Goal: Check status: Check status

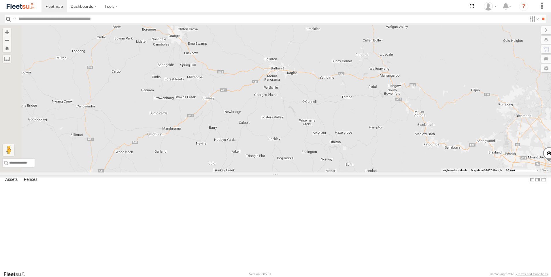
drag, startPoint x: 275, startPoint y: 142, endPoint x: 448, endPoint y: 173, distance: 175.9
click at [447, 173] on div "Brookvale (T10 - [PERSON_NAME]) Blacktown #1 (T09 - [PERSON_NAME]) Blacktown #2…" at bounding box center [275, 98] width 551 height 147
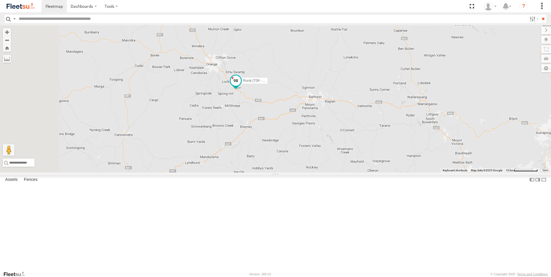
drag, startPoint x: 295, startPoint y: 105, endPoint x: 313, endPoint y: 128, distance: 29.7
click at [242, 90] on span at bounding box center [235, 82] width 13 height 16
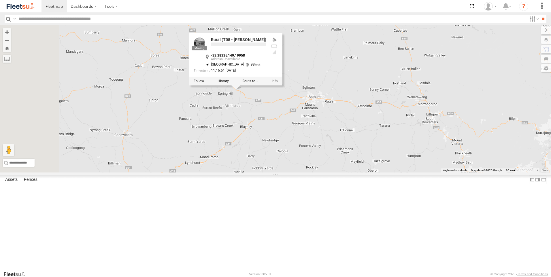
click at [421, 107] on div "Brookvale (T10 - [PERSON_NAME]) Blacktown #1 (T09 - [PERSON_NAME]) Blacktown #2…" at bounding box center [275, 98] width 551 height 147
click at [0, 0] on div "Rural (T08 - Matt) Rural [PERSON_NAME] -33.39524 149.23352 Blacktown #1 (T09 - …" at bounding box center [0, 0] width 0 height 0
click at [187, 158] on div "Brookvale (T10 - [PERSON_NAME]) Blacktown #1 (T09 - [PERSON_NAME]) Blacktown #2…" at bounding box center [275, 98] width 551 height 147
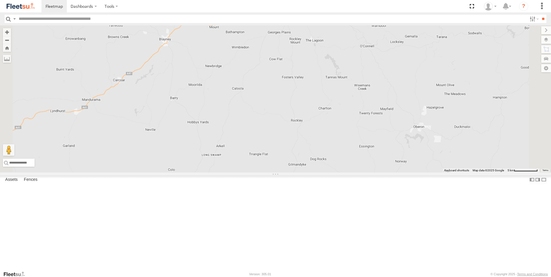
drag, startPoint x: 219, startPoint y: 149, endPoint x: 219, endPoint y: 268, distance: 119.0
click at [219, 173] on div "Rural (T08 - [PERSON_NAME]) Revesby (T07 - [PERSON_NAME])" at bounding box center [275, 98] width 551 height 147
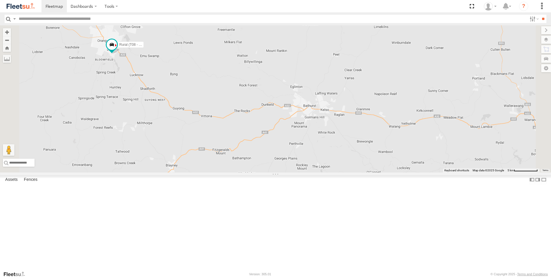
drag, startPoint x: 218, startPoint y: 145, endPoint x: 225, endPoint y: 251, distance: 106.3
click at [225, 173] on div "Rural (T08 - [PERSON_NAME]) Revesby (T07 - [PERSON_NAME])" at bounding box center [275, 98] width 551 height 147
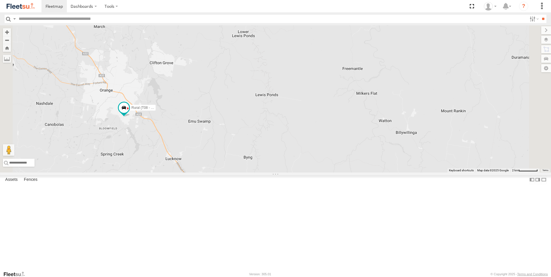
drag, startPoint x: 189, startPoint y: 145, endPoint x: 219, endPoint y: 204, distance: 66.6
click at [219, 173] on div "Rural (T08 - [PERSON_NAME]) Revesby (T07 - [PERSON_NAME])" at bounding box center [275, 98] width 551 height 147
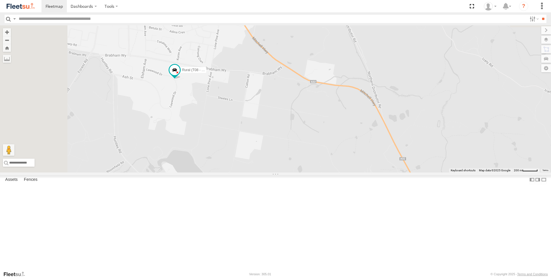
drag, startPoint x: 234, startPoint y: 115, endPoint x: 305, endPoint y: 241, distance: 144.6
click at [305, 173] on div "Rural (T08 - [PERSON_NAME]) Revesby (T07 - [PERSON_NAME])" at bounding box center [275, 98] width 551 height 147
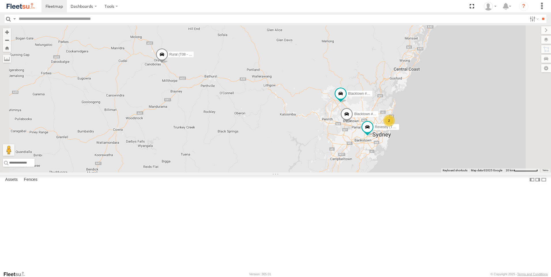
click at [217, 132] on div "Rural (T08 - [PERSON_NAME]) Blacktown #1 (T09 - [PERSON_NAME]) Blacktown #2 (T0…" at bounding box center [275, 98] width 551 height 147
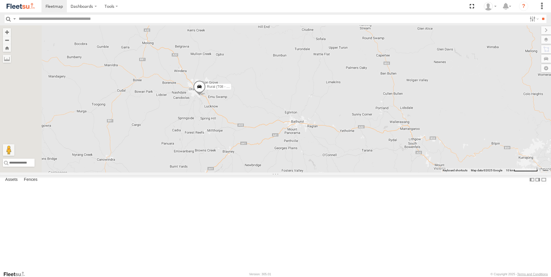
drag, startPoint x: 206, startPoint y: 116, endPoint x: 228, endPoint y: 170, distance: 58.5
click at [228, 170] on div "Rural (T08 - [PERSON_NAME]) Blacktown #1 (T09 - [PERSON_NAME]) Blacktown #2 (T0…" at bounding box center [275, 98] width 551 height 147
click at [258, 160] on div "Rural (T08 - [PERSON_NAME]) Blacktown #1 (T09 - [PERSON_NAME]) Blacktown #2 (T0…" at bounding box center [275, 98] width 551 height 147
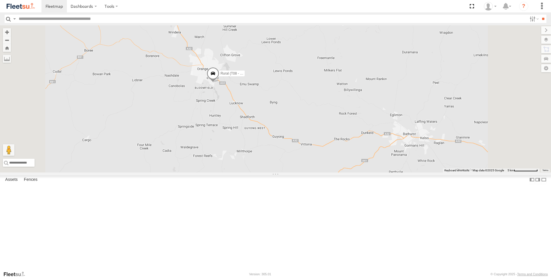
click at [258, 160] on div "Rural (T08 - [PERSON_NAME]) Blacktown #1 (T09 - [PERSON_NAME]) Blacktown #2 (T0…" at bounding box center [275, 98] width 551 height 147
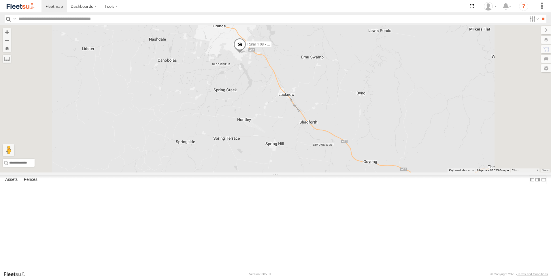
click at [258, 160] on div "Rural (T08 - [PERSON_NAME]) Blacktown #1 (T09 - [PERSON_NAME]) Blacktown #2 (T0…" at bounding box center [275, 98] width 551 height 147
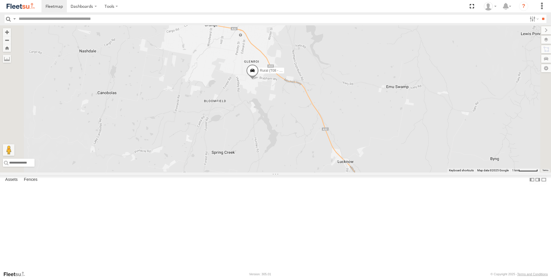
drag, startPoint x: 326, startPoint y: 152, endPoint x: 298, endPoint y: 213, distance: 67.0
click at [298, 173] on div "Rural (T08 - [PERSON_NAME]) Blacktown #1 (T09 - [PERSON_NAME]) Blacktown #2 (T0…" at bounding box center [275, 98] width 551 height 147
click at [311, 151] on div "Rural (T08 - [PERSON_NAME]) Blacktown #1 (T09 - [PERSON_NAME]) Blacktown #2 (T0…" at bounding box center [275, 98] width 551 height 147
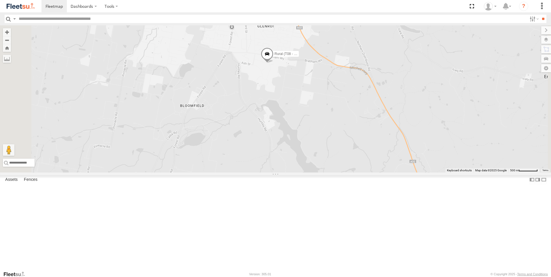
click at [319, 141] on div "Rural (T08 - [PERSON_NAME]) Blacktown #1 (T09 - [PERSON_NAME]) Blacktown #2 (T0…" at bounding box center [275, 98] width 551 height 147
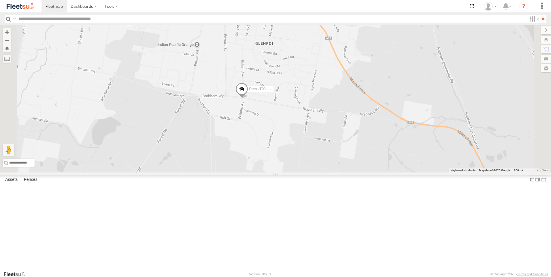
drag, startPoint x: 248, startPoint y: 149, endPoint x: 228, endPoint y: 235, distance: 88.1
click at [228, 173] on div "Rural (T08 - [PERSON_NAME]) Blacktown #1 (T09 - [PERSON_NAME]) Blacktown #2 (T0…" at bounding box center [275, 98] width 551 height 147
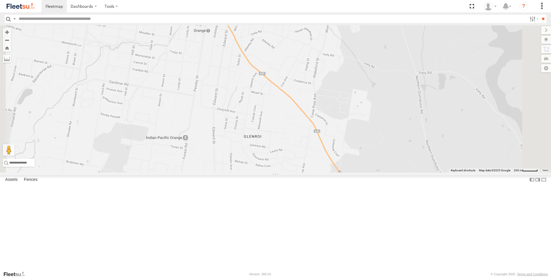
drag, startPoint x: 241, startPoint y: 141, endPoint x: 231, endPoint y: 232, distance: 91.4
click at [231, 173] on div "Rural (T08 - [PERSON_NAME]) Blacktown #1 (T09 - [PERSON_NAME]) Blacktown #2 (T0…" at bounding box center [275, 98] width 551 height 147
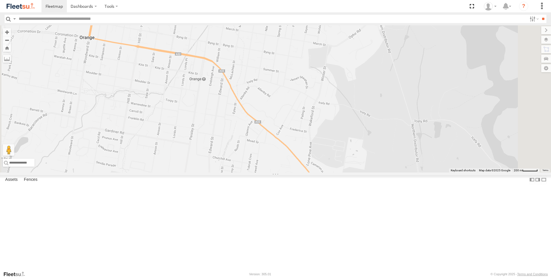
drag, startPoint x: 282, startPoint y: 156, endPoint x: 278, endPoint y: 205, distance: 49.4
click at [278, 173] on div "Rural (T08 - [PERSON_NAME]) Blacktown #1 (T09 - [PERSON_NAME]) Blacktown #2 (T0…" at bounding box center [275, 98] width 551 height 147
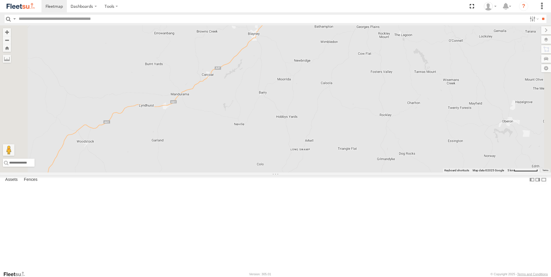
drag, startPoint x: 260, startPoint y: 108, endPoint x: 264, endPoint y: 227, distance: 119.0
click at [264, 173] on div "Rural (T08 - [PERSON_NAME]) Blacktown #1 (T09 - [PERSON_NAME]) Blacktown #2 (T0…" at bounding box center [275, 98] width 551 height 147
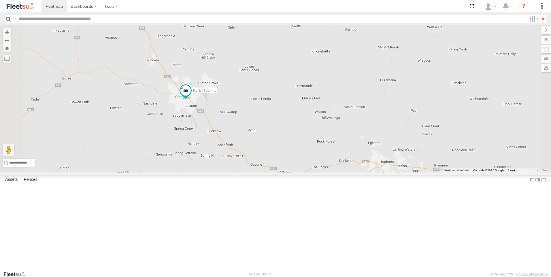
drag, startPoint x: 258, startPoint y: 106, endPoint x: 264, endPoint y: 235, distance: 128.9
click at [264, 173] on div "Rural (T08 - [PERSON_NAME]) Blacktown #1 (T09 - [PERSON_NAME]) Blacktown #2 (T0…" at bounding box center [275, 98] width 551 height 147
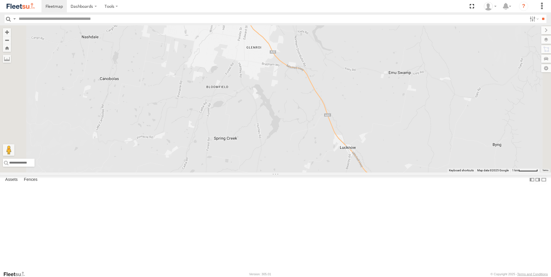
drag, startPoint x: 250, startPoint y: 146, endPoint x: 262, endPoint y: 255, distance: 109.2
click at [262, 173] on div "Rural (T08 - [PERSON_NAME]) Blacktown #1 (T09 - [PERSON_NAME]) Blacktown #2 (T0…" at bounding box center [275, 98] width 551 height 147
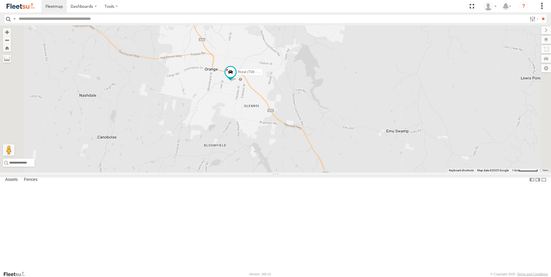
drag, startPoint x: 270, startPoint y: 180, endPoint x: 269, endPoint y: 230, distance: 50.7
click at [269, 173] on div "Rural (T08 - [PERSON_NAME]) Blacktown #1 (T09 - [PERSON_NAME]) Blacktown #2 (T0…" at bounding box center [275, 98] width 551 height 147
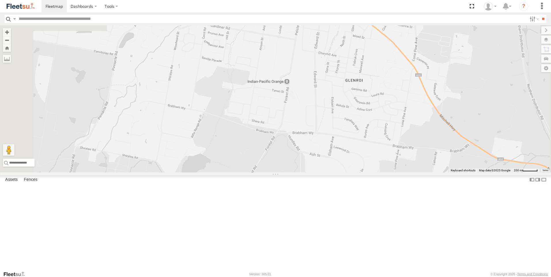
drag, startPoint x: 328, startPoint y: 130, endPoint x: 316, endPoint y: 253, distance: 123.3
click at [320, 173] on div "Rural (T08 - [PERSON_NAME]) Blacktown #1 (T09 - [PERSON_NAME]) Blacktown #2 (T0…" at bounding box center [275, 98] width 551 height 147
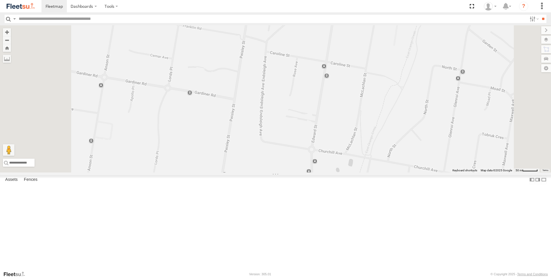
drag, startPoint x: 361, startPoint y: 179, endPoint x: 362, endPoint y: 258, distance: 78.4
click at [362, 173] on div "Rural (T08 - [PERSON_NAME]) Blacktown #1 (T09 - [PERSON_NAME]) Blacktown #2 (T0…" at bounding box center [275, 98] width 551 height 147
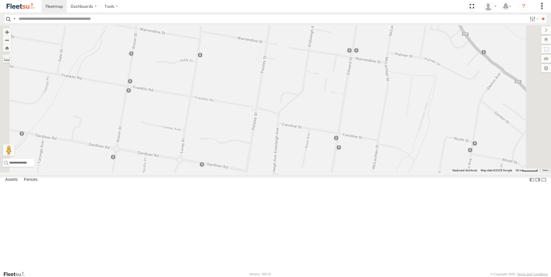
drag, startPoint x: 351, startPoint y: 167, endPoint x: 363, endPoint y: 240, distance: 74.2
click at [363, 173] on div "Rural (T08 - [PERSON_NAME]) Blacktown #1 (T09 - [PERSON_NAME]) Blacktown #2 (T0…" at bounding box center [275, 98] width 551 height 147
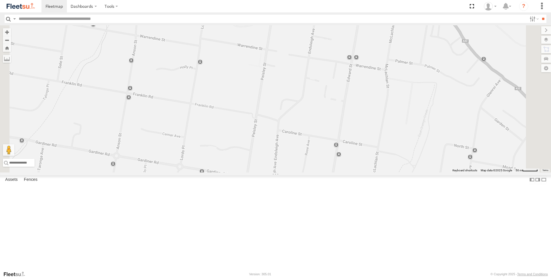
drag, startPoint x: 346, startPoint y: 167, endPoint x: 352, endPoint y: 240, distance: 73.7
click at [352, 173] on div "Rural (T08 - [PERSON_NAME]) Blacktown #1 (T09 - [PERSON_NAME]) Blacktown #2 (T0…" at bounding box center [275, 98] width 551 height 147
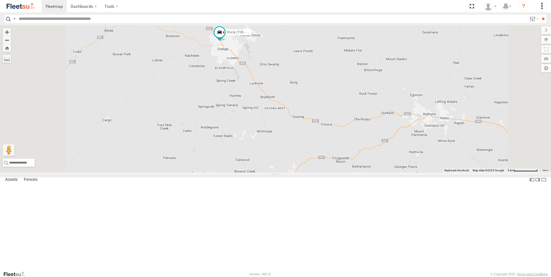
drag, startPoint x: 237, startPoint y: 96, endPoint x: 230, endPoint y: 232, distance: 135.6
click at [232, 173] on div "Brookvale (T10 - [PERSON_NAME]) Rural (T08 - [PERSON_NAME]) Blacktown #1 (T09 -…" at bounding box center [275, 98] width 551 height 147
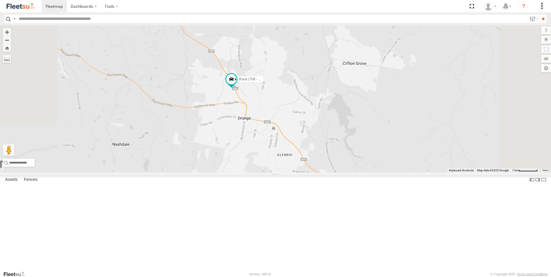
drag, startPoint x: 338, startPoint y: 95, endPoint x: 257, endPoint y: 240, distance: 166.6
click at [257, 173] on div "Brookvale (T10 - [PERSON_NAME]) Rural (T08 - [PERSON_NAME]) Blacktown #1 (T09 -…" at bounding box center [275, 98] width 551 height 147
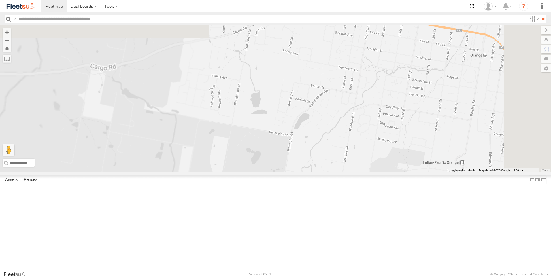
drag, startPoint x: 285, startPoint y: 169, endPoint x: 233, endPoint y: 258, distance: 102.4
click at [234, 173] on div "Brookvale (T10 - [PERSON_NAME]) Rural (T08 - [PERSON_NAME]) Blacktown #1 (T09 -…" at bounding box center [275, 98] width 551 height 147
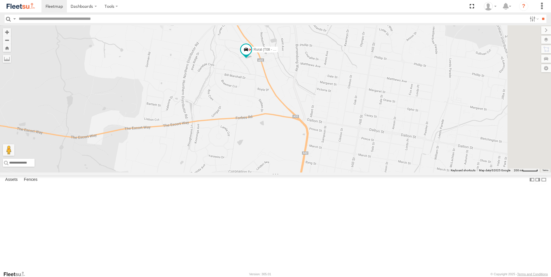
drag, startPoint x: 316, startPoint y: 168, endPoint x: 296, endPoint y: 248, distance: 82.4
click at [296, 173] on div "Brookvale (T10 - [PERSON_NAME]) Rural (T08 - [PERSON_NAME]) Blacktown #1 (T09 -…" at bounding box center [275, 98] width 551 height 147
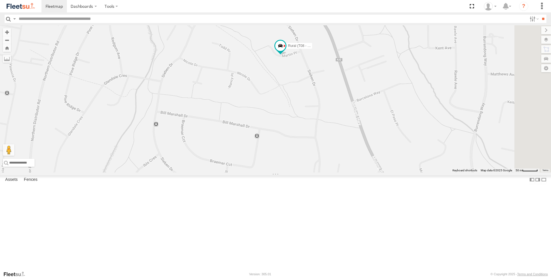
drag, startPoint x: 301, startPoint y: 107, endPoint x: 275, endPoint y: 219, distance: 114.4
click at [276, 173] on div "Brookvale (T10 - [PERSON_NAME]) Rural (T08 - [PERSON_NAME]) Blacktown #1 (T09 -…" at bounding box center [275, 98] width 551 height 147
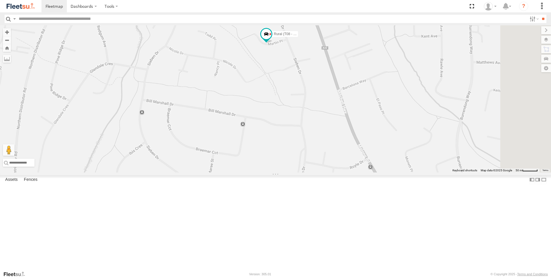
drag, startPoint x: 336, startPoint y: 88, endPoint x: 313, endPoint y: 121, distance: 40.4
click at [313, 121] on div "Brookvale (T10 - [PERSON_NAME]) Rural (T08 - [PERSON_NAME]) Blacktown #1 (T09 -…" at bounding box center [275, 98] width 551 height 147
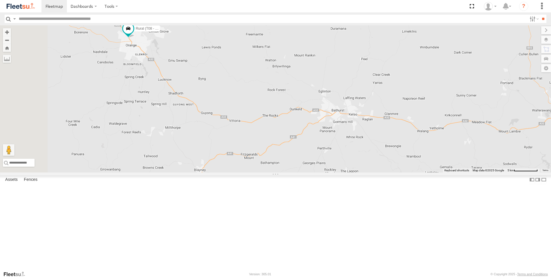
drag, startPoint x: 268, startPoint y: 113, endPoint x: 369, endPoint y: 184, distance: 124.0
click at [386, 173] on div "Brookvale (T10 - [PERSON_NAME]) Rural (T08 - [PERSON_NAME]) Blacktown #1 (T09 -…" at bounding box center [275, 98] width 551 height 147
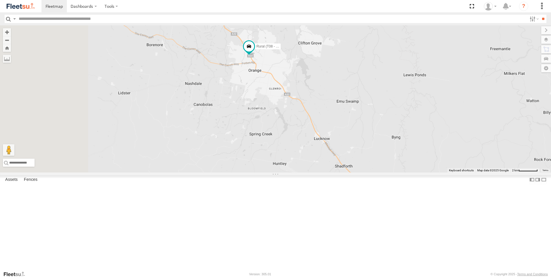
drag, startPoint x: 275, startPoint y: 141, endPoint x: 515, endPoint y: 213, distance: 250.5
click at [514, 173] on div "Brookvale (T10 - [PERSON_NAME]) Rural (T08 - [PERSON_NAME]) Blacktown #1 (T09 -…" at bounding box center [275, 98] width 551 height 147
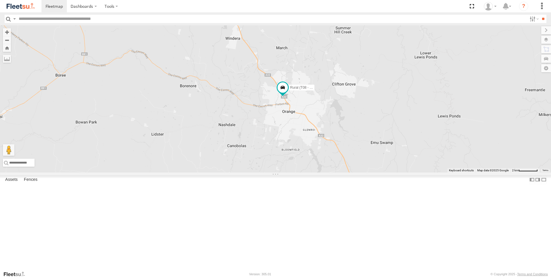
drag, startPoint x: 366, startPoint y: 188, endPoint x: 286, endPoint y: 221, distance: 86.7
click at [286, 173] on div "Brookvale (T10 - [PERSON_NAME]) Rural (T08 - [PERSON_NAME]) Blacktown #1 (T09 -…" at bounding box center [275, 98] width 551 height 147
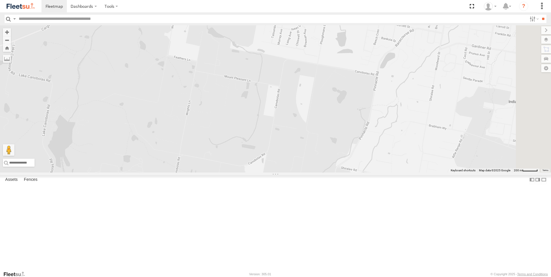
drag, startPoint x: 388, startPoint y: 113, endPoint x: 197, endPoint y: 238, distance: 228.2
click at [186, 173] on div "Brookvale (T10 - [PERSON_NAME]) Rural (T08 - [PERSON_NAME]) Blacktown #1 (T09 -…" at bounding box center [275, 98] width 551 height 147
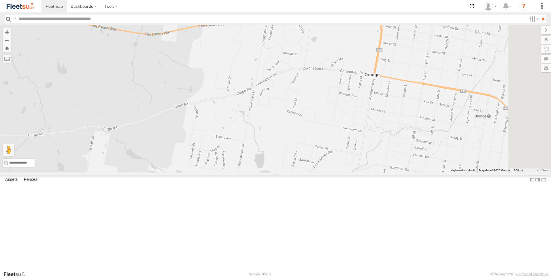
drag, startPoint x: 312, startPoint y: 131, endPoint x: 232, endPoint y: 247, distance: 140.5
click at [233, 173] on div "Brookvale (T10 - [PERSON_NAME]) Rural (T08 - [PERSON_NAME]) Blacktown #1 (T09 -…" at bounding box center [275, 98] width 551 height 147
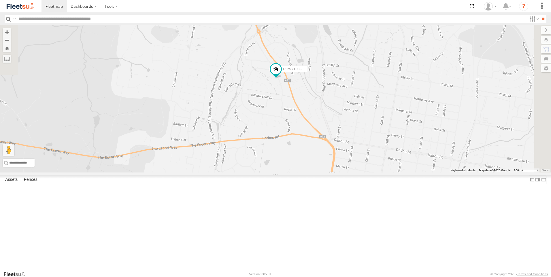
drag, startPoint x: 306, startPoint y: 185, endPoint x: 265, endPoint y: 289, distance: 112.8
click at [265, 277] on html "Dashboards" at bounding box center [275, 138] width 551 height 277
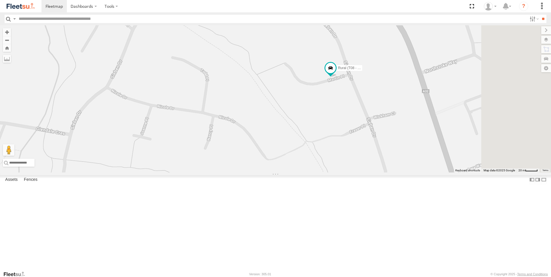
drag, startPoint x: 425, startPoint y: 84, endPoint x: 287, endPoint y: 209, distance: 186.1
click at [288, 173] on div "Brookvale (T10 - [PERSON_NAME]) Rural (T08 - [PERSON_NAME]) Blacktown #1 (T09 -…" at bounding box center [275, 98] width 551 height 147
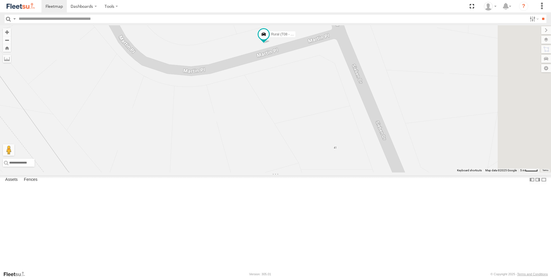
drag, startPoint x: 404, startPoint y: 136, endPoint x: 327, endPoint y: 195, distance: 96.5
click at [327, 173] on div "Brookvale (T10 - [PERSON_NAME]) Rural (T08 - [PERSON_NAME]) Blacktown #1 (T09 -…" at bounding box center [275, 98] width 551 height 147
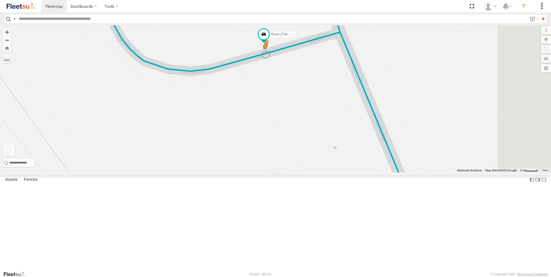
drag, startPoint x: 156, startPoint y: 250, endPoint x: 338, endPoint y: 103, distance: 234.4
click at [338, 103] on div "Brookvale (T10 - [PERSON_NAME]) Rural (T08 - [PERSON_NAME]) Blacktown #1 (T09 -…" at bounding box center [275, 98] width 551 height 147
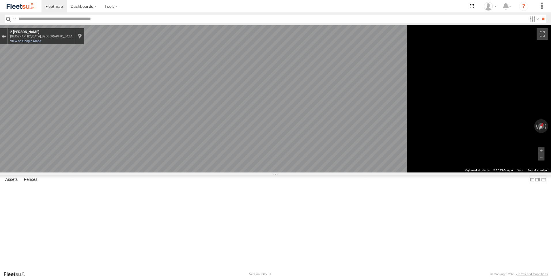
click at [6, 35] on div "Exit the Street View" at bounding box center [4, 36] width 4 height 3
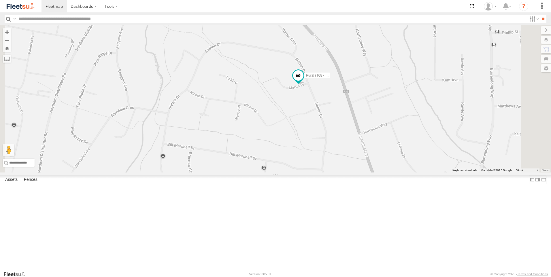
click at [0, 0] on link at bounding box center [0, 0] width 0 height 0
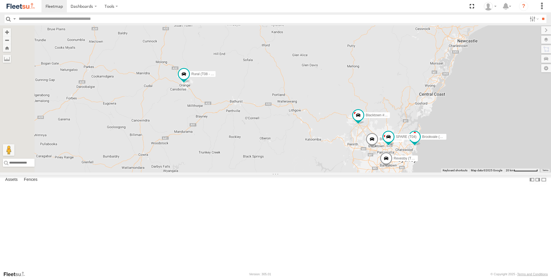
drag, startPoint x: 318, startPoint y: 118, endPoint x: 342, endPoint y: 144, distance: 36.1
click at [342, 144] on div "Brookvale (T10 - [PERSON_NAME]) Rural (T08 - [PERSON_NAME]) Blacktown #1 (T09 -…" at bounding box center [275, 98] width 551 height 147
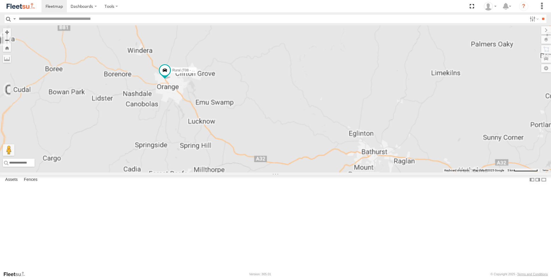
drag, startPoint x: 242, startPoint y: 112, endPoint x: 311, endPoint y: 254, distance: 158.3
click at [311, 173] on div "Brookvale (T10 - Gary) Rural (T08 - Matt) Blacktown #1 (T09 - Brian) Revesby (T…" at bounding box center [275, 98] width 551 height 147
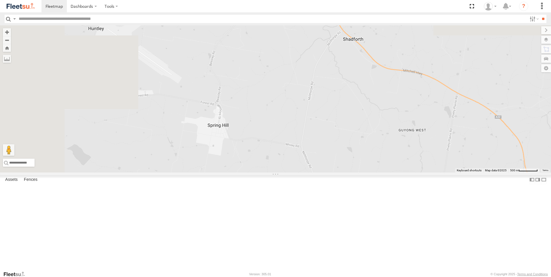
drag, startPoint x: 271, startPoint y: 125, endPoint x: 448, endPoint y: 281, distance: 236.3
click at [448, 277] on html "Dashboards" at bounding box center [275, 138] width 551 height 277
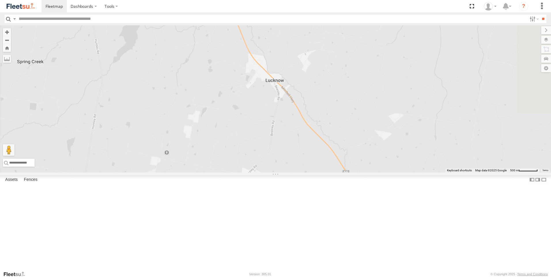
drag, startPoint x: 324, startPoint y: 132, endPoint x: 324, endPoint y: 261, distance: 129.0
click at [324, 173] on div "Brookvale (T10 - Gary) Rural (T08 - Matt) Blacktown #1 (T09 - Brian) Revesby (T…" at bounding box center [275, 98] width 551 height 147
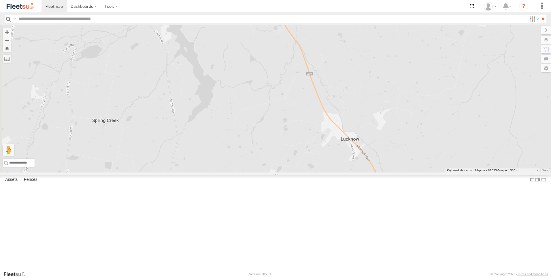
drag, startPoint x: 301, startPoint y: 189, endPoint x: 315, endPoint y: 205, distance: 21.8
click at [313, 173] on div "Brookvale (T10 - Gary) Rural (T08 - Matt) Blacktown #1 (T09 - Brian) Revesby (T…" at bounding box center [275, 98] width 551 height 147
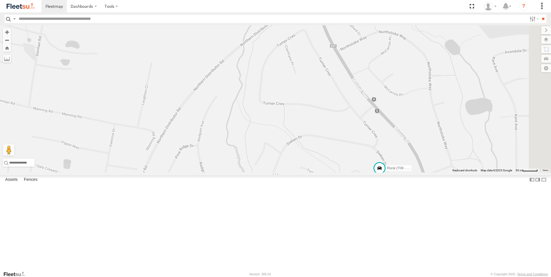
drag, startPoint x: 388, startPoint y: 212, endPoint x: 302, endPoint y: 204, distance: 85.9
click at [302, 173] on div "Brookvale (T10 - Gary) Rural (T08 - Matt) Blacktown #1 (T09 - Brian) Revesby (T…" at bounding box center [275, 98] width 551 height 147
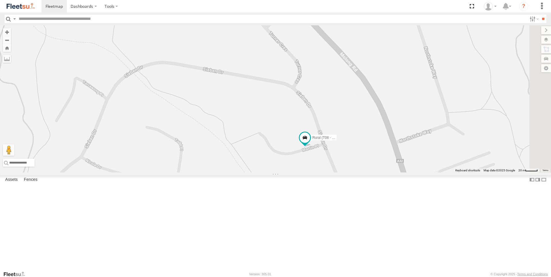
drag, startPoint x: 432, startPoint y: 176, endPoint x: 275, endPoint y: 107, distance: 171.4
click at [275, 107] on div "Brookvale (T10 - Gary) Rural (T08 - Matt) Blacktown #1 (T09 - Brian) Revesby (T…" at bounding box center [275, 98] width 551 height 147
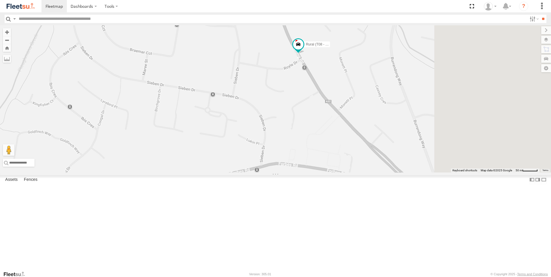
drag, startPoint x: 430, startPoint y: 116, endPoint x: 296, endPoint y: 216, distance: 167.1
click at [296, 173] on div "Rural (T08 - [PERSON_NAME])" at bounding box center [275, 98] width 551 height 147
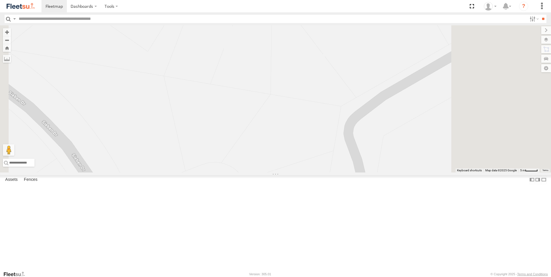
drag, startPoint x: 388, startPoint y: 129, endPoint x: 267, endPoint y: 260, distance: 178.1
click at [268, 173] on div "Rural (T08 - [PERSON_NAME])" at bounding box center [275, 98] width 551 height 147
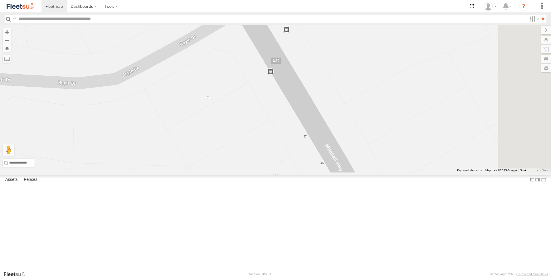
drag, startPoint x: 374, startPoint y: 141, endPoint x: 333, endPoint y: 268, distance: 133.3
click at [334, 173] on div "Rural (T08 - [PERSON_NAME])" at bounding box center [275, 98] width 551 height 147
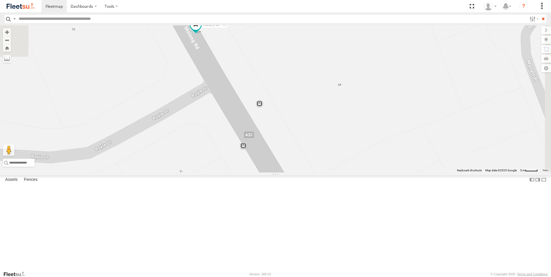
drag, startPoint x: 326, startPoint y: 181, endPoint x: 300, endPoint y: 257, distance: 80.5
click at [300, 173] on div "Rural (T08 - [PERSON_NAME])" at bounding box center [275, 98] width 551 height 147
